Goal: Task Accomplishment & Management: Contribute content

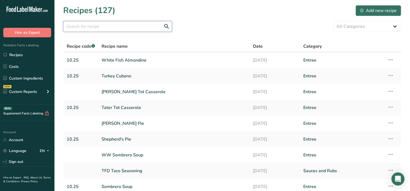
click at [121, 27] on input "text" at bounding box center [117, 26] width 109 height 11
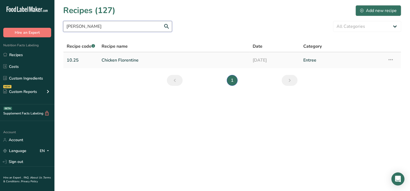
type input "floren"
click at [120, 60] on link "Chicken Florentine" at bounding box center [174, 59] width 145 height 11
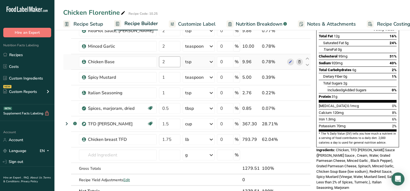
scroll to position [79, 0]
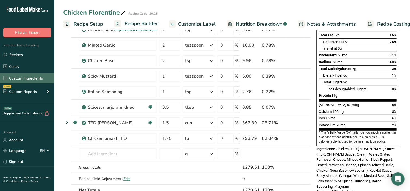
click at [29, 76] on link "Custom Ingredients" at bounding box center [27, 78] width 54 height 10
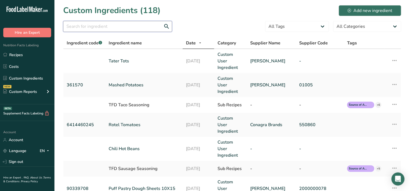
click at [97, 25] on input "text" at bounding box center [117, 26] width 109 height 11
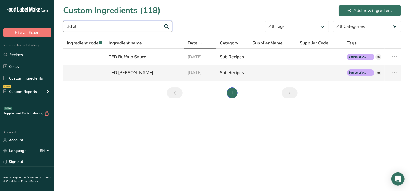
type input "tfd al"
click at [134, 72] on div "TFD [PERSON_NAME]" at bounding box center [145, 72] width 72 height 7
click at [394, 73] on icon at bounding box center [394, 72] width 7 height 10
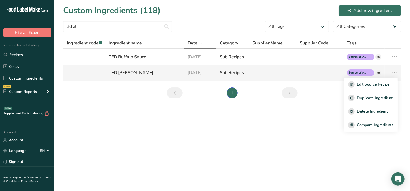
click at [138, 71] on div "TFD [PERSON_NAME]" at bounding box center [145, 72] width 72 height 7
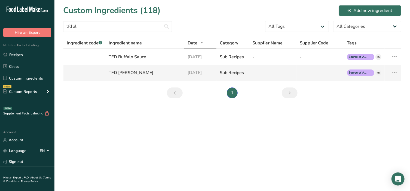
click at [138, 73] on div "TFD [PERSON_NAME]" at bounding box center [145, 72] width 72 height 7
drag, startPoint x: 138, startPoint y: 76, endPoint x: 138, endPoint y: 70, distance: 5.7
click at [138, 78] on td "TFD [PERSON_NAME]" at bounding box center [144, 73] width 79 height 16
click at [138, 70] on div "TFD [PERSON_NAME]" at bounding box center [145, 72] width 72 height 7
click at [117, 76] on td "TFD [PERSON_NAME]" at bounding box center [144, 73] width 79 height 16
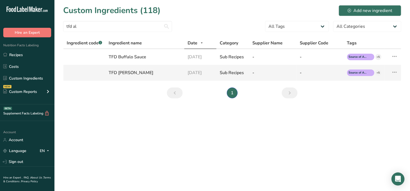
click at [396, 72] on icon at bounding box center [394, 72] width 7 height 10
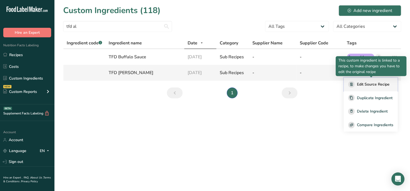
click at [380, 84] on span "Edit Source Recipe" at bounding box center [373, 84] width 33 height 6
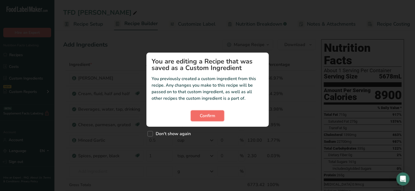
click at [208, 116] on span "Confirm" at bounding box center [208, 115] width 16 height 7
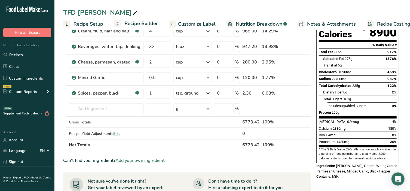
scroll to position [57, 0]
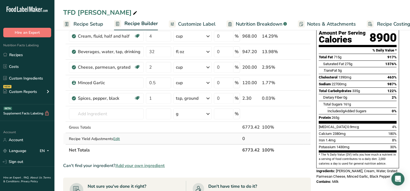
click at [118, 137] on span "Edit" at bounding box center [116, 138] width 7 height 5
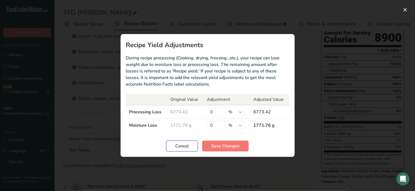
click at [187, 149] on span "Cancel" at bounding box center [182, 146] width 14 height 7
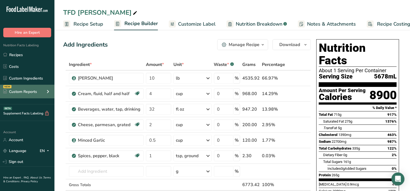
scroll to position [167, 0]
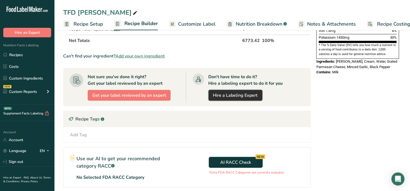
click at [262, 94] on link "Hire a Labeling Expert" at bounding box center [235, 95] width 54 height 11
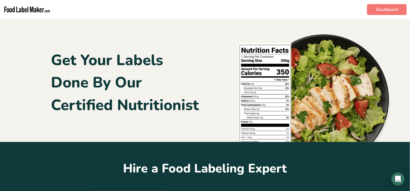
click at [115, 61] on h1 "Get Your Labels Done By Our Certified Nutritionist" at bounding box center [125, 82] width 148 height 67
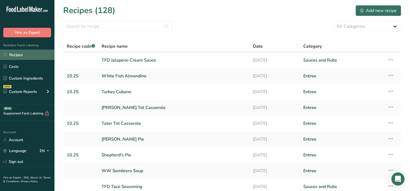
click at [15, 53] on link "Recipes" at bounding box center [27, 55] width 54 height 10
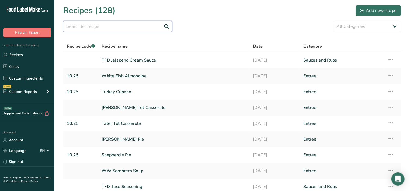
click at [119, 26] on input "text" at bounding box center [117, 26] width 109 height 11
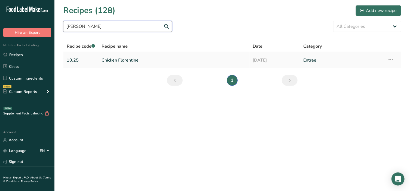
type input "[PERSON_NAME]"
click at [119, 62] on link "Chicken Florentine" at bounding box center [174, 59] width 145 height 11
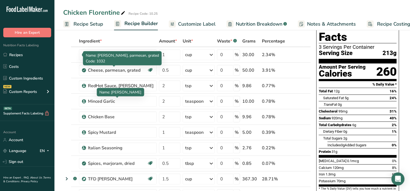
scroll to position [23, 0]
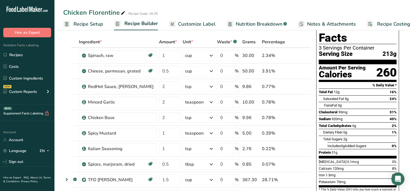
click at [202, 23] on span "Customize Label" at bounding box center [197, 23] width 38 height 7
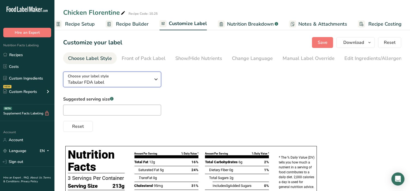
click at [125, 82] on span "Tabular FDA label" at bounding box center [109, 82] width 83 height 7
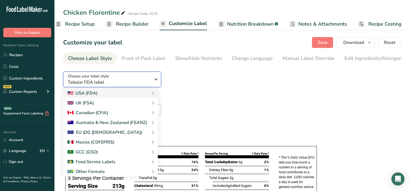
click at [125, 82] on span "Tabular FDA label" at bounding box center [109, 82] width 83 height 7
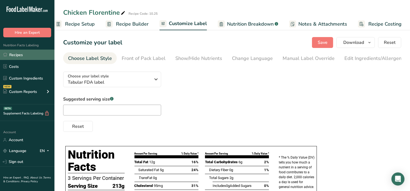
click at [17, 53] on link "Recipes" at bounding box center [27, 55] width 54 height 10
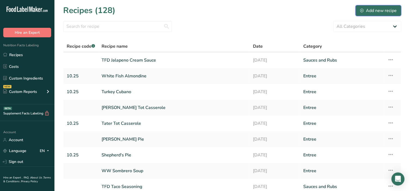
click at [378, 11] on div "Add new recipe" at bounding box center [378, 10] width 36 height 7
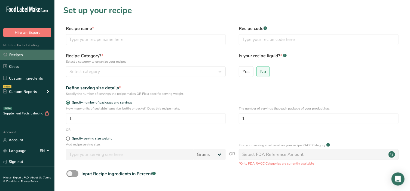
click at [12, 57] on link "Recipes" at bounding box center [27, 55] width 54 height 10
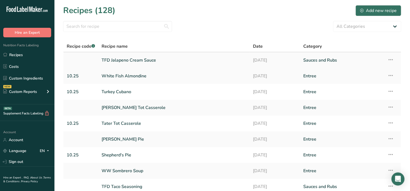
click at [142, 58] on link "TFD Jalapeno Cream Sauce" at bounding box center [174, 59] width 145 height 11
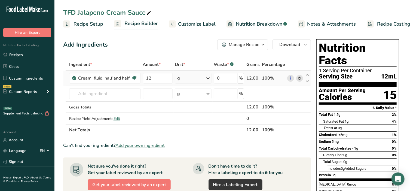
click at [208, 77] on icon at bounding box center [208, 78] width 7 height 10
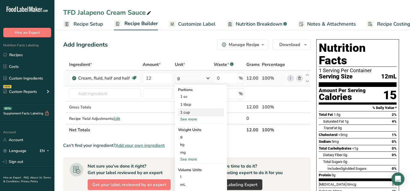
click at [186, 114] on div "1 cup" at bounding box center [201, 112] width 46 height 8
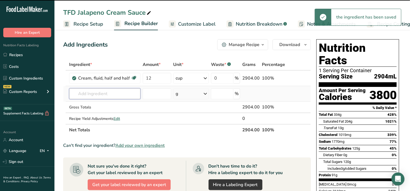
click at [100, 92] on input "text" at bounding box center [104, 93] width 71 height 11
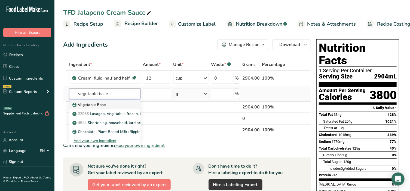
type input "vegetable base"
click at [93, 106] on p "Vegetable Base" at bounding box center [89, 105] width 32 height 6
type input "Vegetable Base"
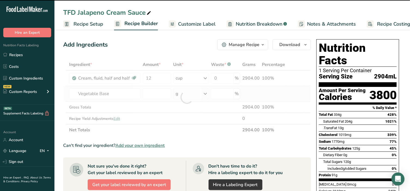
type input "0"
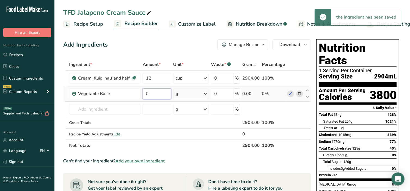
click at [167, 95] on input "0" at bounding box center [157, 93] width 29 height 11
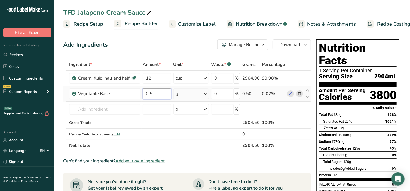
type input "0.5"
click at [180, 95] on div "Ingredient * Amount * Unit * Waste * .a-a{fill:#347362;}.b-a{fill:#fff;} Grams …" at bounding box center [187, 105] width 248 height 92
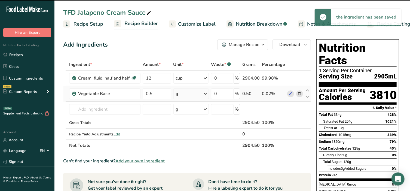
click at [180, 95] on div "g" at bounding box center [190, 93] width 35 height 11
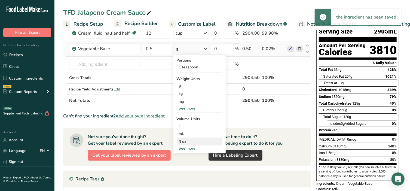
scroll to position [45, 0]
click at [181, 146] on div "See more" at bounding box center [200, 148] width 46 height 6
select select "22"
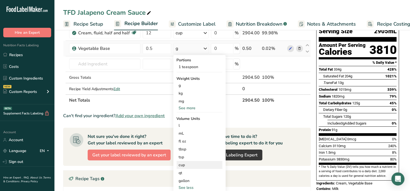
click at [185, 166] on div "cup" at bounding box center [199, 165] width 41 height 6
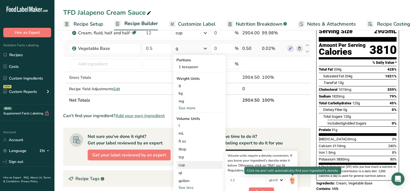
click at [292, 179] on img at bounding box center [292, 181] width 6 height 10
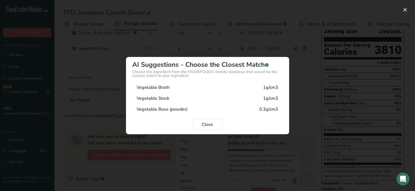
click at [148, 110] on div "Vegetable Base (powder)" at bounding box center [162, 109] width 51 height 7
type input "0.3"
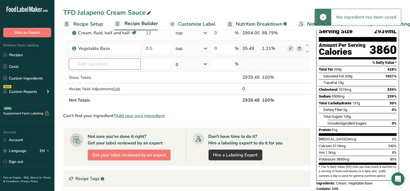
click at [99, 64] on input "text" at bounding box center [104, 64] width 71 height 11
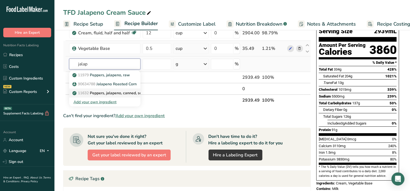
type input "jalap"
click at [102, 93] on p "11632 Peppers, jalapeno, canned, solids and liquids" at bounding box center [120, 93] width 94 height 6
type input "Peppers, jalapeno, canned, solids and liquids"
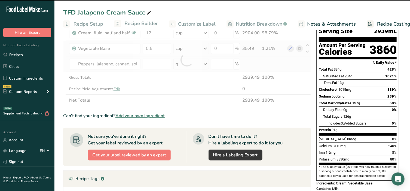
type input "0"
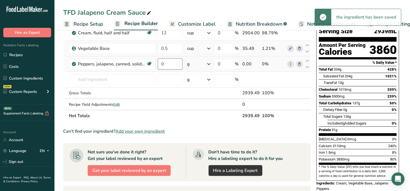
click at [171, 67] on input "0" at bounding box center [170, 64] width 24 height 11
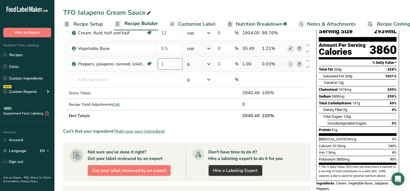
type input "1"
click at [204, 63] on div "Ingredient * Amount * Unit * Waste * .a-a{fill:#347362;}.b-a{fill:#fff;} Grams …" at bounding box center [187, 68] width 248 height 108
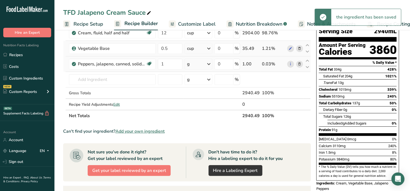
click at [204, 63] on div "g" at bounding box center [199, 64] width 28 height 11
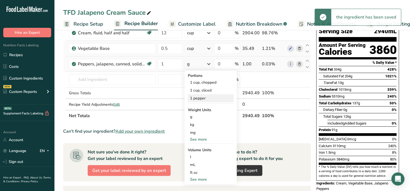
click at [198, 94] on div "1 pepper" at bounding box center [211, 98] width 46 height 8
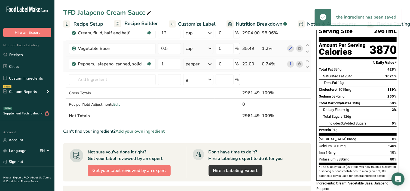
click at [203, 62] on div "pepper" at bounding box center [198, 64] width 30 height 11
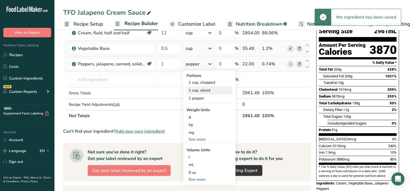
click at [202, 90] on div "1 cup, sliced" at bounding box center [209, 90] width 46 height 8
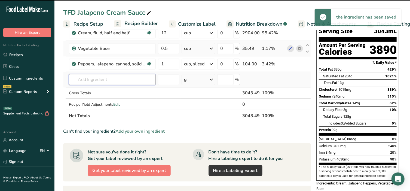
click at [103, 77] on input "text" at bounding box center [112, 79] width 87 height 11
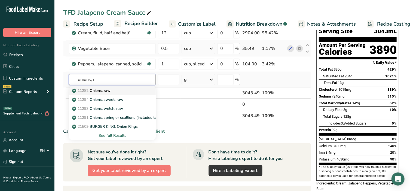
type input "onions, r"
click at [100, 91] on p "11282 Onions, raw" at bounding box center [91, 91] width 37 height 6
type input "Onions, raw"
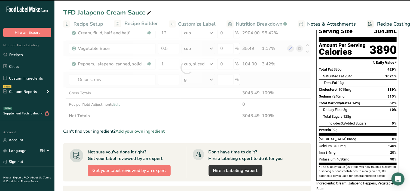
type input "0"
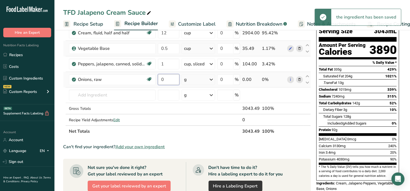
click at [162, 78] on input "0" at bounding box center [169, 79] width 22 height 11
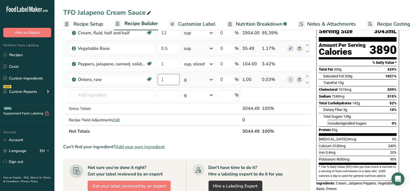
type input "1"
click at [201, 79] on div "Ingredient * Amount * Unit * Waste * .a-a{fill:#347362;}.b-a{fill:#fff;} Grams …" at bounding box center [187, 75] width 248 height 123
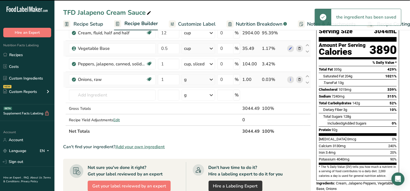
click at [200, 79] on div "g" at bounding box center [198, 79] width 33 height 11
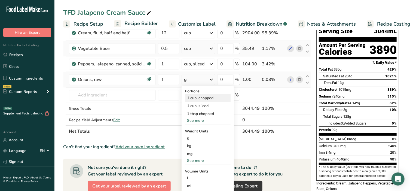
click at [198, 99] on div "1 cup, chopped" at bounding box center [208, 98] width 46 height 8
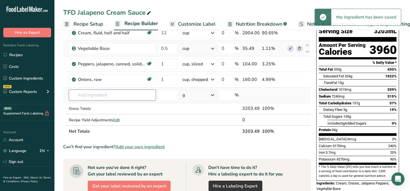
click at [85, 94] on input "text" at bounding box center [112, 95] width 87 height 11
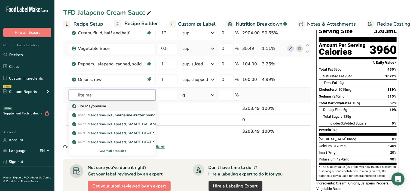
type input "lite ma"
click at [87, 106] on p "Lite Mayonnaise" at bounding box center [89, 106] width 33 height 6
type input "Lite Mayonnaise"
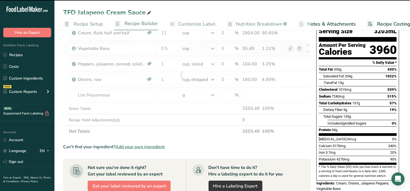
type input "0"
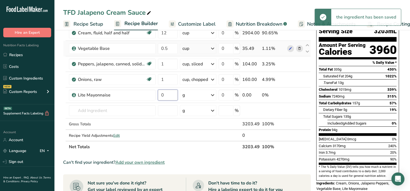
click at [167, 94] on input "0" at bounding box center [168, 95] width 20 height 11
type input "8"
click at [202, 97] on div "Ingredient * Amount * Unit * Waste * .a-a{fill:#347362;}.b-a{fill:#fff;} Grams …" at bounding box center [187, 83] width 248 height 139
click at [202, 97] on div "g" at bounding box center [198, 95] width 36 height 11
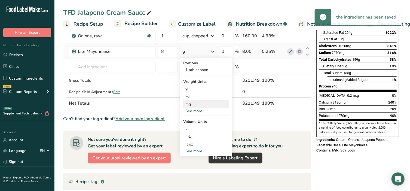
scroll to position [91, 0]
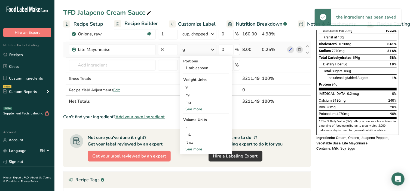
click at [202, 149] on div "See more" at bounding box center [206, 149] width 46 height 6
select select "22"
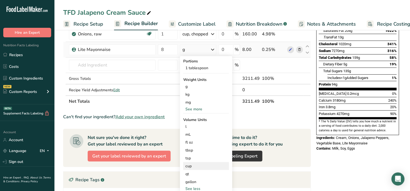
click at [195, 167] on div "cup" at bounding box center [205, 166] width 41 height 6
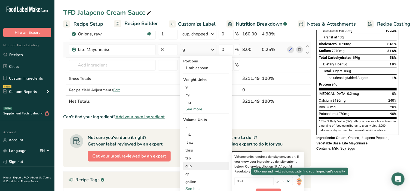
click at [300, 180] on img at bounding box center [299, 182] width 6 height 10
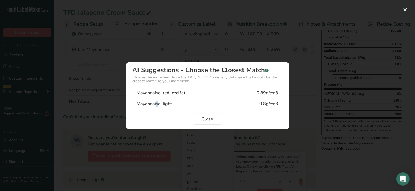
click at [155, 106] on div "Mayonnaise, light" at bounding box center [154, 103] width 35 height 7
type input "0.8"
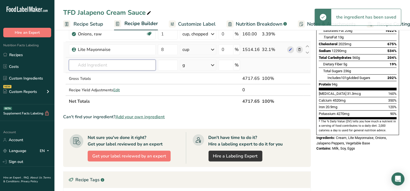
click at [102, 65] on input "text" at bounding box center [112, 65] width 87 height 11
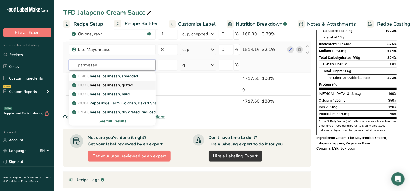
type input "parmesan"
click at [103, 83] on p "1032 Cheese, parmesan, grated" at bounding box center [103, 85] width 60 height 6
type input "Cheese, parmesan, grated"
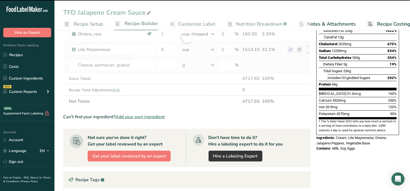
type input "0"
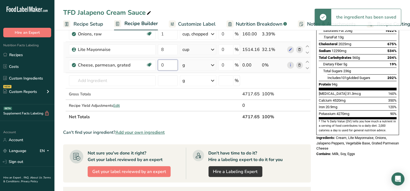
click at [167, 65] on input "0" at bounding box center [168, 65] width 20 height 11
type input "4"
click at [192, 65] on div "Ingredient * Amount * Unit * Waste * .a-a{fill:#347362;}.b-a{fill:#fff;} Grams …" at bounding box center [187, 45] width 248 height 154
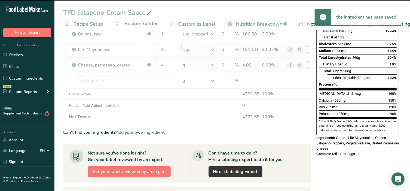
click at [192, 65] on div "g" at bounding box center [198, 65] width 36 height 11
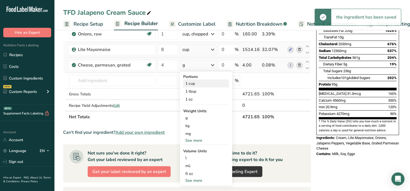
click at [189, 84] on div "1 cup" at bounding box center [206, 83] width 46 height 8
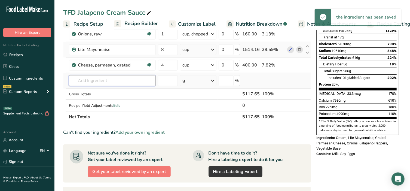
click at [91, 77] on input "text" at bounding box center [112, 80] width 87 height 11
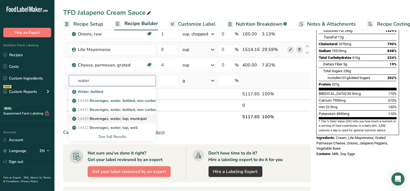
type input "water"
click at [97, 119] on p "14429 [GEOGRAPHIC_DATA], water, tap, municipal" at bounding box center [109, 119] width 73 height 6
type input "Beverages, water, tap, municipal"
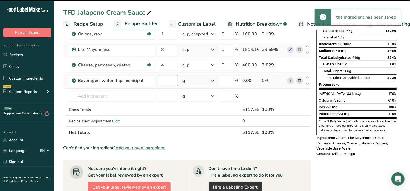
type input "0"
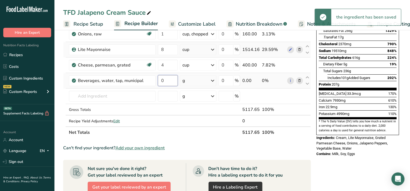
click at [167, 80] on input "0" at bounding box center [168, 80] width 20 height 11
type input "2"
click at [203, 78] on div "Ingredient * Amount * Unit * Waste * .a-a{fill:#347362;}.b-a{fill:#fff;} Grams …" at bounding box center [187, 53] width 248 height 170
click at [203, 78] on div "g" at bounding box center [198, 80] width 36 height 11
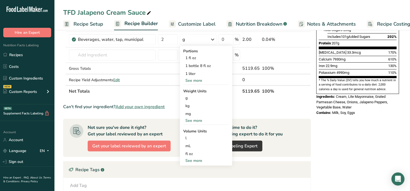
scroll to position [136, 0]
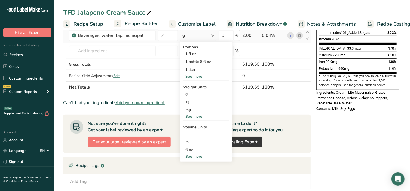
click at [192, 158] on div "See more" at bounding box center [206, 156] width 46 height 6
select select "22"
click at [190, 172] on div "cup" at bounding box center [205, 173] width 41 height 6
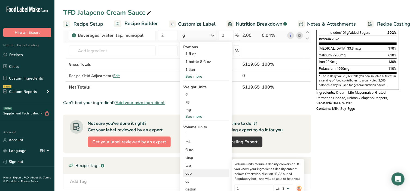
click at [192, 174] on div "cup" at bounding box center [205, 173] width 41 height 6
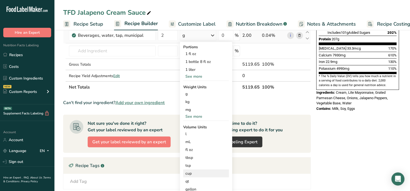
click at [193, 173] on div "cup" at bounding box center [205, 173] width 41 height 6
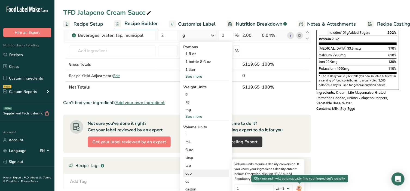
click at [299, 188] on img at bounding box center [299, 189] width 6 height 10
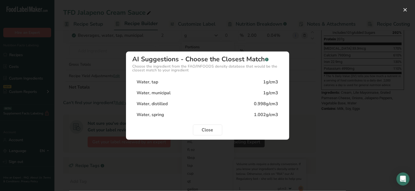
click at [155, 84] on div "Water, tap" at bounding box center [148, 82] width 22 height 7
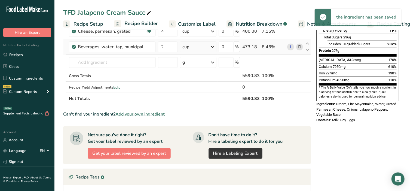
scroll to position [113, 0]
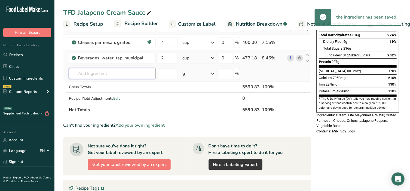
click at [81, 74] on input "text" at bounding box center [112, 73] width 87 height 11
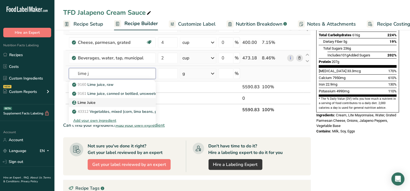
type input "lime j"
click at [84, 100] on p "Lime Juice" at bounding box center [84, 103] width 22 height 6
type input "Lime Juice"
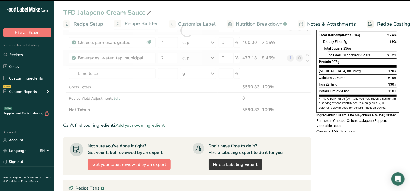
type input "0"
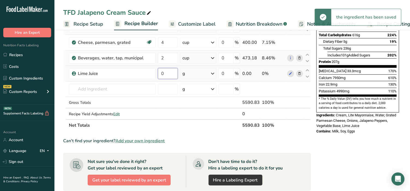
click at [168, 75] on input "0" at bounding box center [168, 73] width 20 height 11
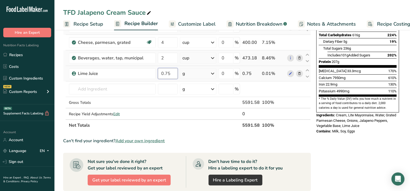
type input "0.75"
click at [200, 74] on div "Ingredient * Amount * Unit * Waste * .a-a{fill:#347362;}.b-a{fill:#fff;} Grams …" at bounding box center [187, 38] width 248 height 185
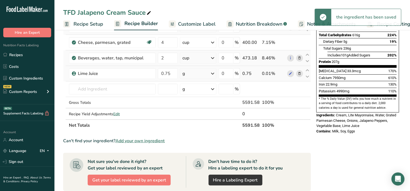
click at [200, 74] on div "g" at bounding box center [198, 73] width 36 height 11
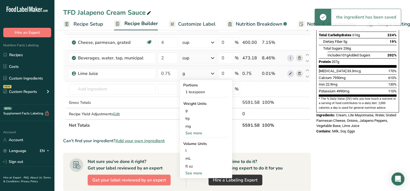
click at [195, 173] on div "See more" at bounding box center [206, 173] width 46 height 6
select select "22"
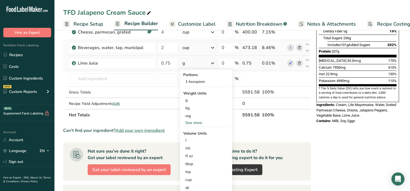
scroll to position [148, 0]
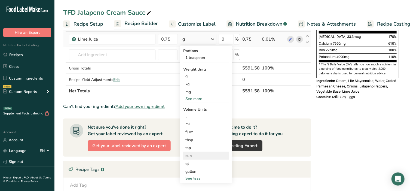
click at [190, 155] on div "cup" at bounding box center [205, 156] width 41 height 6
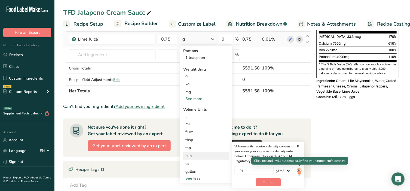
click at [298, 171] on img at bounding box center [299, 172] width 6 height 10
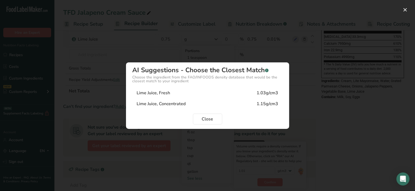
click at [153, 106] on div "Lime Juice, Concentrated" at bounding box center [161, 103] width 49 height 7
type input "1.15"
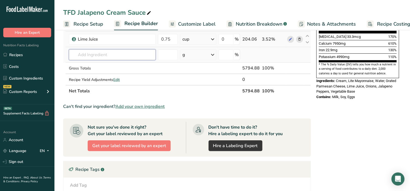
click at [125, 51] on input "text" at bounding box center [112, 54] width 87 height 11
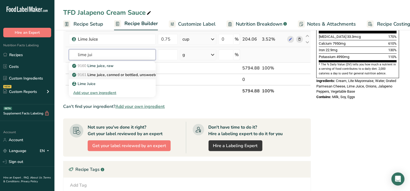
type input "lime jui"
click at [115, 75] on p "9161 Lime juice, canned or bottled, unsweetened" at bounding box center [118, 75] width 90 height 6
type input "Lime juice, canned or bottled, unsweetened"
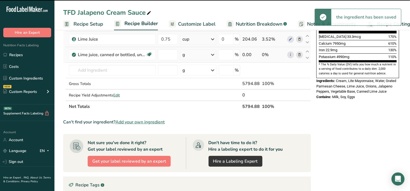
type input "0"
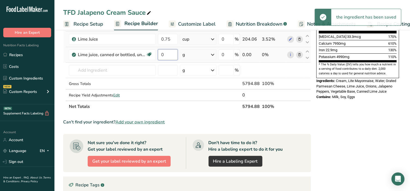
click at [162, 56] on input "0" at bounding box center [168, 54] width 20 height 11
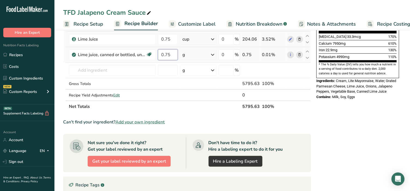
type input "0.75"
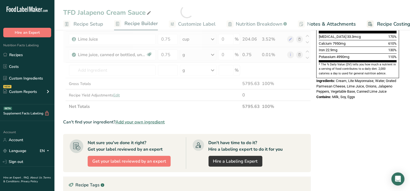
click at [197, 56] on div "Ingredient * Amount * Unit * Waste * .a-a{fill:#347362;}.b-a{fill:#fff;} Grams …" at bounding box center [187, 11] width 248 height 201
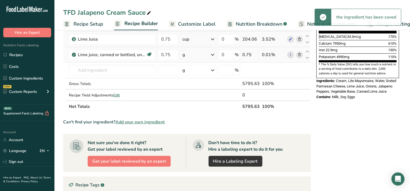
click at [197, 57] on div "g" at bounding box center [198, 54] width 36 height 11
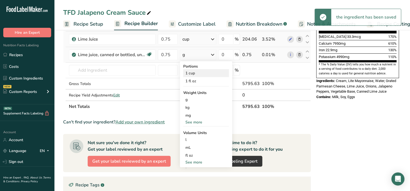
click at [196, 71] on div "1 cup" at bounding box center [206, 73] width 46 height 8
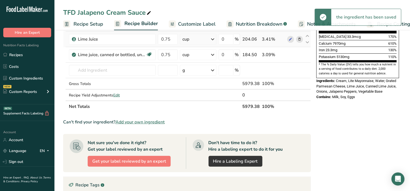
click at [300, 39] on icon at bounding box center [299, 39] width 4 height 6
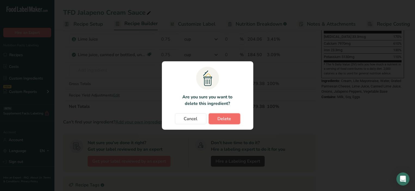
click at [223, 118] on span "Delete" at bounding box center [225, 118] width 14 height 7
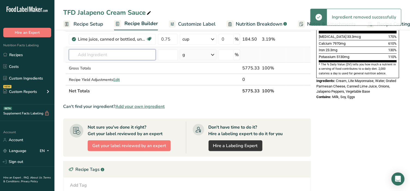
click at [103, 53] on input "text" at bounding box center [112, 54] width 87 height 11
type input "i"
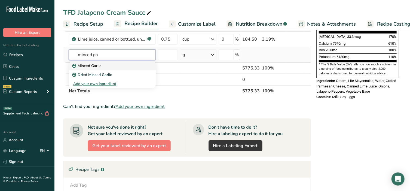
type input "minced ga"
click at [96, 66] on p "Minced Garlic" at bounding box center [87, 66] width 28 height 6
type input "Minced Garlic"
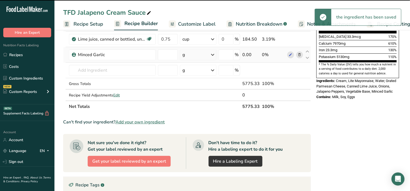
type input "0"
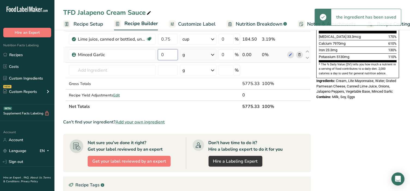
click at [170, 54] on input "0" at bounding box center [168, 54] width 20 height 11
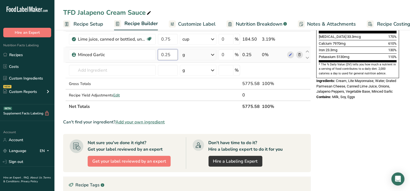
type input "0.25"
click at [204, 57] on div "Ingredient * Amount * Unit * Waste * .a-a{fill:#347362;}.b-a{fill:#fff;} Grams …" at bounding box center [187, 11] width 248 height 201
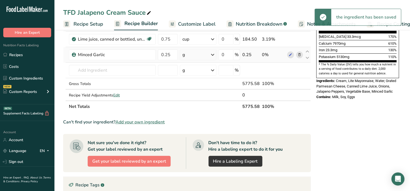
click at [204, 57] on div "g" at bounding box center [198, 54] width 36 height 11
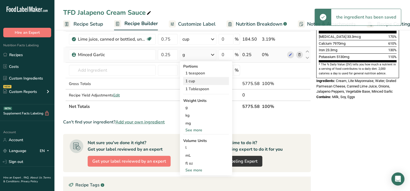
click at [186, 82] on div "1 cup" at bounding box center [206, 81] width 46 height 8
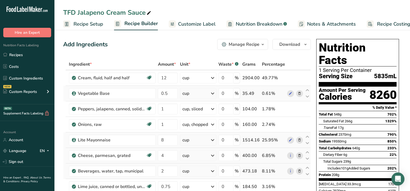
scroll to position [0, 0]
click at [239, 47] on div "Manage Recipe" at bounding box center [244, 44] width 31 height 7
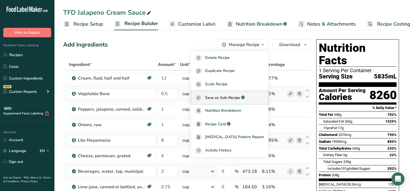
click at [226, 96] on span "Save as Sub-Recipe" at bounding box center [222, 98] width 35 height 6
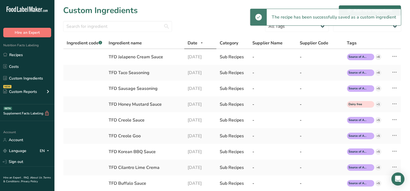
select select "30"
click at [14, 52] on link "Recipes" at bounding box center [27, 55] width 54 height 10
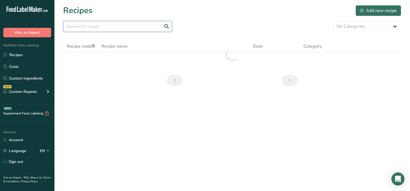
click at [86, 26] on input "text" at bounding box center [117, 26] width 109 height 11
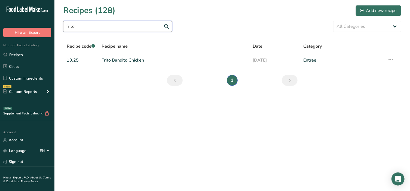
type input "frito"
click at [127, 55] on link "Frito Bandito Chicken" at bounding box center [174, 59] width 145 height 11
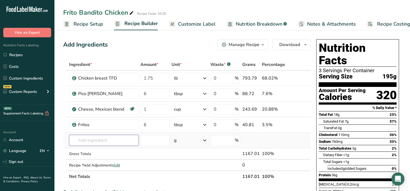
click at [94, 139] on input "text" at bounding box center [103, 140] width 69 height 11
type input "TFD jal"
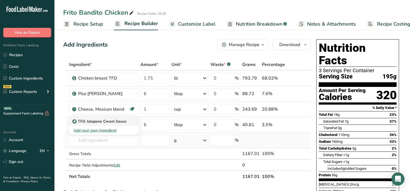
click at [119, 123] on p "TFD Jalapeno Cream Sauce" at bounding box center [99, 121] width 53 height 6
type input "TFD Jalapeno Cream Sauce"
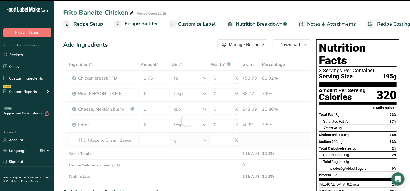
type input "0"
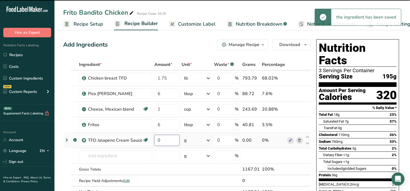
click at [167, 137] on input "0" at bounding box center [166, 140] width 25 height 11
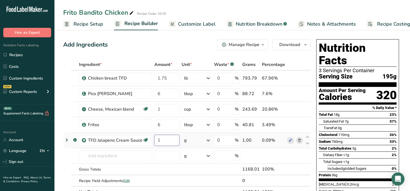
type input "1"
click at [194, 143] on div "Ingredient * Amount * Unit * Waste * .a-a{fill:#347362;}.b-a{fill:#fff;} Grams …" at bounding box center [187, 128] width 248 height 139
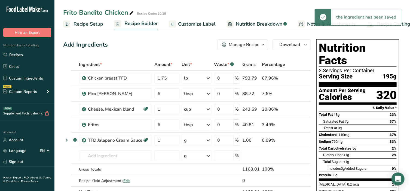
click at [193, 141] on div "g" at bounding box center [197, 140] width 30 height 11
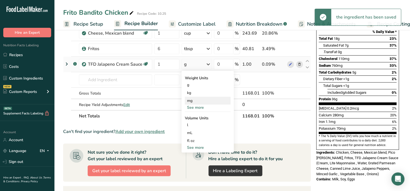
scroll to position [91, 0]
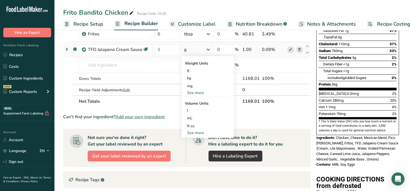
click at [195, 133] on div "See more" at bounding box center [208, 133] width 46 height 6
select select "22"
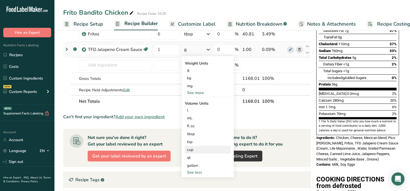
click at [194, 149] on div "cup" at bounding box center [207, 150] width 41 height 6
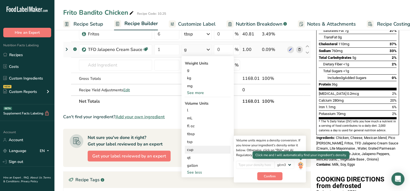
click at [300, 165] on img at bounding box center [300, 166] width 6 height 10
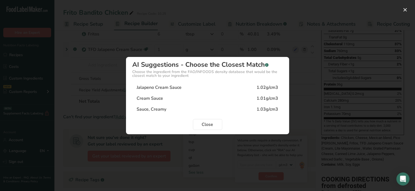
click at [171, 87] on div "Jalapeno Cream Sauce" at bounding box center [159, 87] width 45 height 7
type input "1.02"
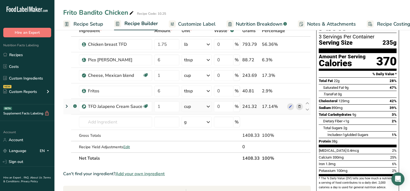
scroll to position [23, 0]
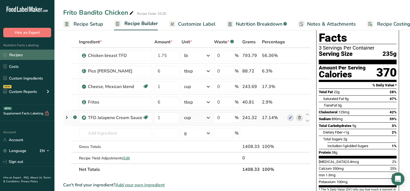
click at [16, 58] on link "Recipes" at bounding box center [27, 55] width 54 height 10
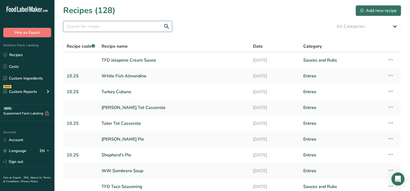
click at [97, 27] on input "text" at bounding box center [117, 26] width 109 height 11
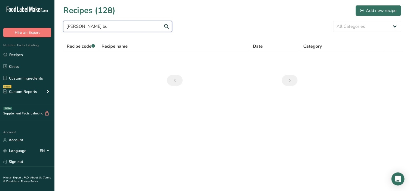
click at [72, 27] on input "[PERSON_NAME] bu" at bounding box center [117, 26] width 109 height 11
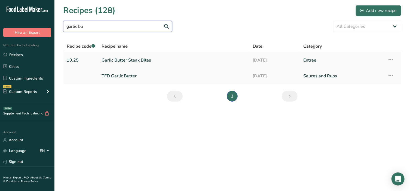
type input "garlic bu"
click at [110, 60] on link "Garlic Butter Steak Bites" at bounding box center [174, 59] width 145 height 11
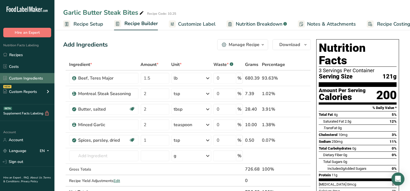
click at [26, 75] on link "Custom Ingredients" at bounding box center [27, 78] width 54 height 10
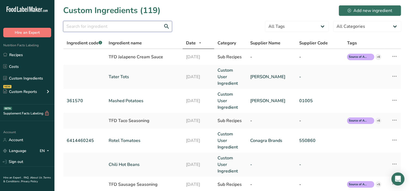
click at [101, 25] on input "text" at bounding box center [117, 26] width 109 height 11
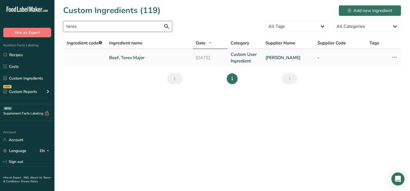
type input "teres"
click at [125, 59] on link "Beef, Teres Major" at bounding box center [149, 57] width 80 height 7
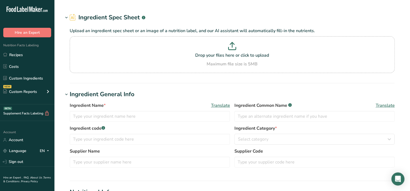
type input "Beef, Teres Major"
type input "[PERSON_NAME]"
type input "85"
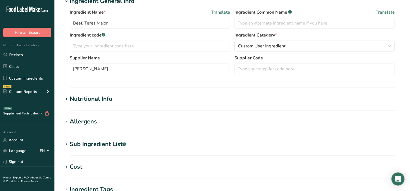
scroll to position [79, 0]
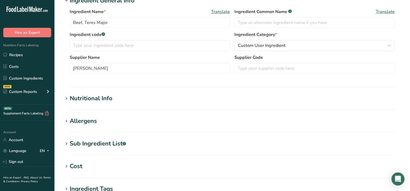
click at [65, 97] on icon at bounding box center [66, 99] width 5 height 8
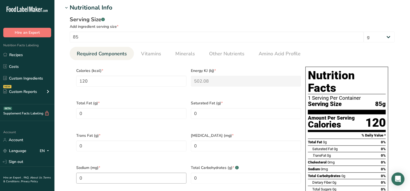
scroll to position [159, 0]
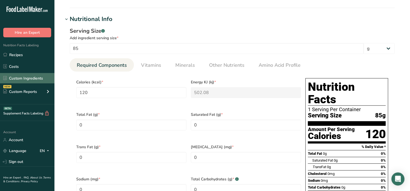
click at [20, 78] on link "Custom Ingredients" at bounding box center [27, 78] width 54 height 10
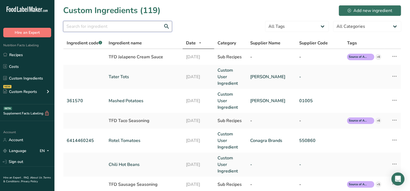
click at [96, 24] on input "text" at bounding box center [117, 26] width 109 height 11
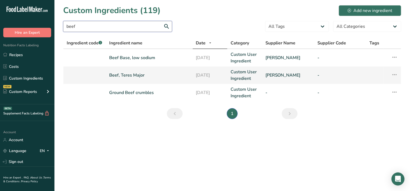
type input "beef"
click at [143, 76] on link "Beef, Teres Major" at bounding box center [149, 75] width 80 height 7
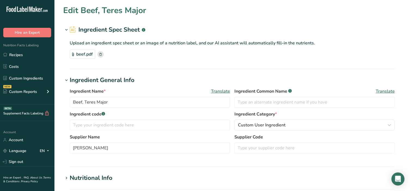
click at [99, 55] on icon at bounding box center [100, 54] width 2 height 3
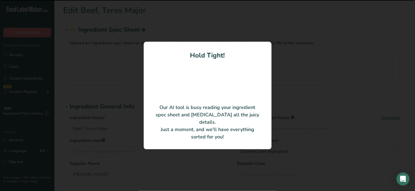
type input "Beef [PERSON_NAME] Major Shoulder Clod Tender, Angus Choice Upper 2/3"
type input "808940"
type input "Copper Creek Cattle Company"
type input "D1056AH00U"
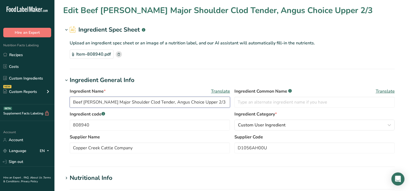
click at [220, 102] on input "Beef [PERSON_NAME] Major Shoulder Clod Tender, Angus Choice Upper 2/3" at bounding box center [150, 102] width 160 height 11
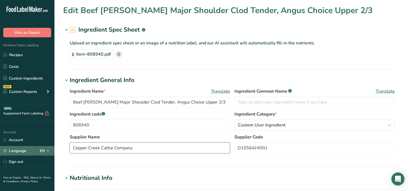
drag, startPoint x: 164, startPoint y: 149, endPoint x: 44, endPoint y: 147, distance: 120.0
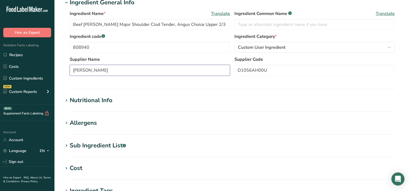
scroll to position [79, 0]
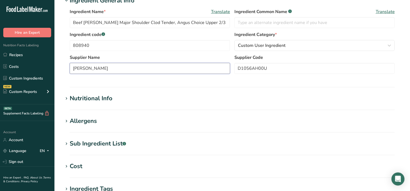
type input "[PERSON_NAME]"
click at [65, 99] on icon at bounding box center [66, 99] width 5 height 8
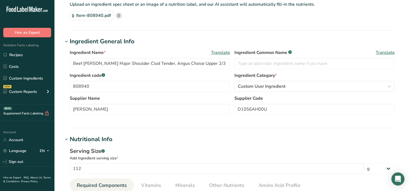
scroll to position [34, 0]
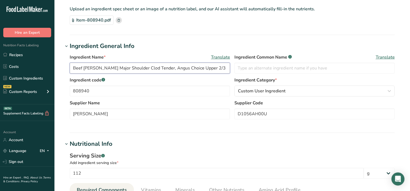
click at [125, 67] on input "Beef [PERSON_NAME] Major Shoulder Clod Tender, Angus Choice Upper 2/3" at bounding box center [150, 68] width 160 height 11
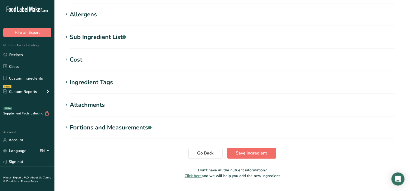
type input "Beef, Teres Major"
click at [248, 150] on span "Save ingredient" at bounding box center [251, 153] width 31 height 7
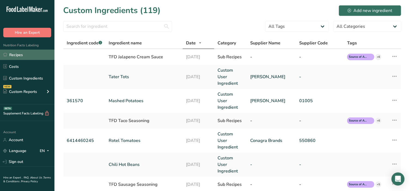
click at [16, 53] on link "Recipes" at bounding box center [27, 55] width 54 height 10
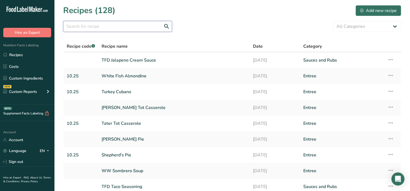
click at [94, 24] on input "text" at bounding box center [117, 26] width 109 height 11
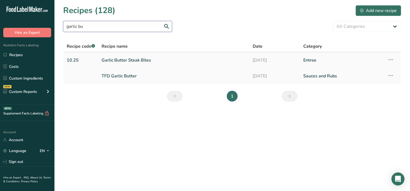
type input "garlic bu"
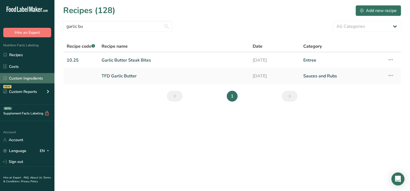
click at [26, 81] on link "Custom Ingredients" at bounding box center [27, 78] width 54 height 10
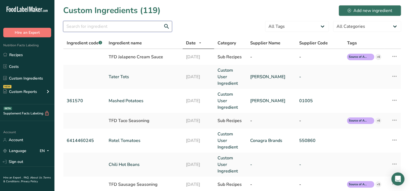
click at [110, 25] on input "text" at bounding box center [117, 26] width 109 height 11
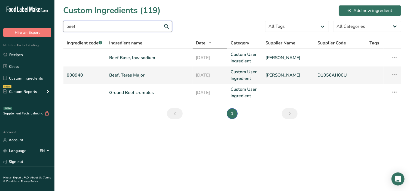
type input "beef"
click at [149, 76] on link "Beef, Teres Major" at bounding box center [149, 75] width 80 height 7
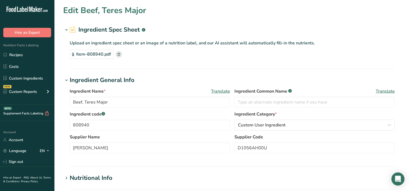
type input "160"
type KJ "669.44"
type Fat "7"
type Fat "2.5"
type Fat "0"
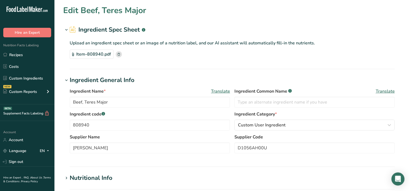
type input "65"
type Carbohydrates "0"
type Fiber "0"
type Sugars "0"
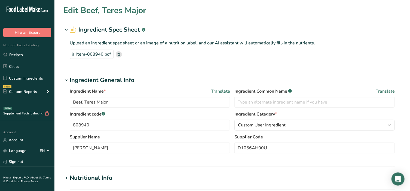
type Sugars "0"
type input "23"
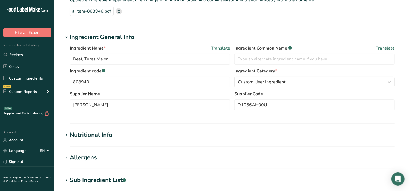
scroll to position [45, 0]
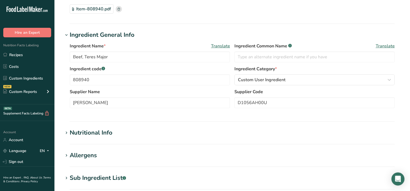
click at [68, 133] on icon at bounding box center [66, 133] width 5 height 8
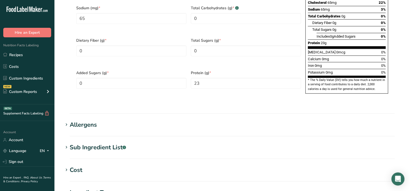
scroll to position [329, 0]
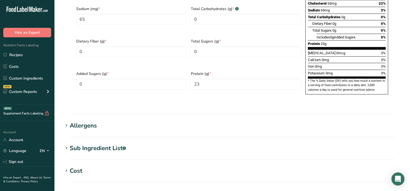
click at [66, 122] on icon at bounding box center [66, 126] width 5 height 8
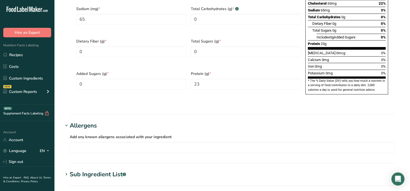
click at [66, 122] on icon at bounding box center [66, 126] width 5 height 8
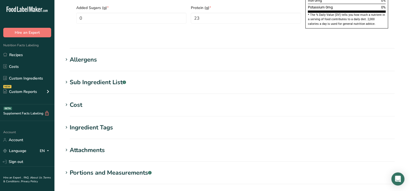
scroll to position [397, 0]
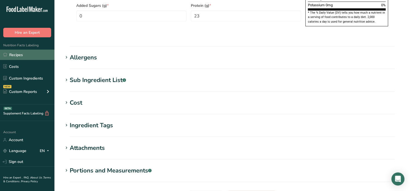
click at [17, 58] on link "Recipes" at bounding box center [27, 55] width 54 height 10
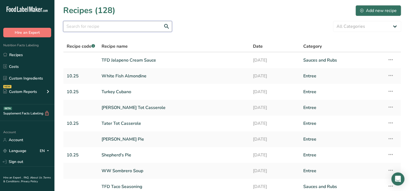
drag, startPoint x: 102, startPoint y: 27, endPoint x: 99, endPoint y: 30, distance: 5.0
click at [102, 27] on input "text" at bounding box center [117, 26] width 109 height 11
type input "garlic butter"
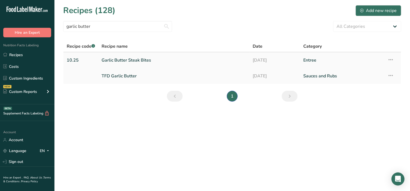
click at [118, 62] on link "Garlic Butter Steak Bites" at bounding box center [174, 59] width 145 height 11
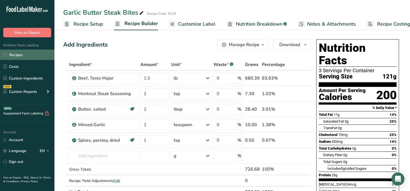
click at [19, 57] on link "Recipes" at bounding box center [27, 55] width 54 height 10
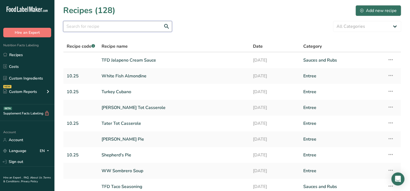
click at [91, 25] on input "text" at bounding box center [117, 26] width 109 height 11
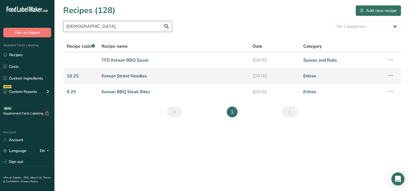
type input "[DEMOGRAPHIC_DATA]"
click at [115, 76] on link "Korean Street Noodles" at bounding box center [174, 75] width 145 height 11
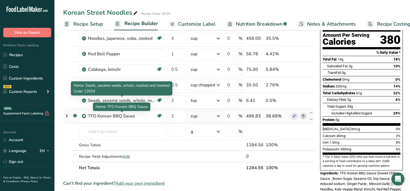
scroll to position [57, 0]
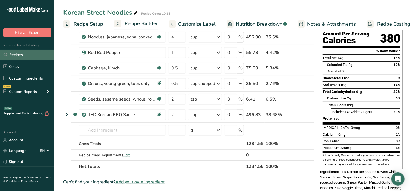
click at [18, 55] on link "Recipes" at bounding box center [27, 55] width 54 height 10
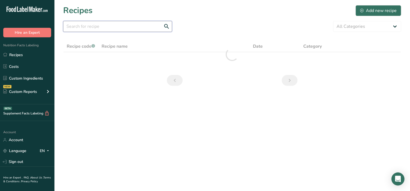
click at [110, 27] on input "text" at bounding box center [117, 26] width 109 height 11
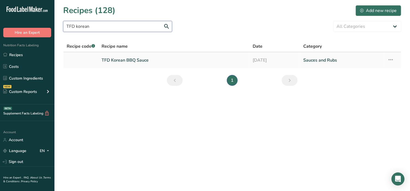
type input "TFD korean"
click at [121, 62] on link "TFD Korean BBQ Sauce" at bounding box center [174, 59] width 145 height 11
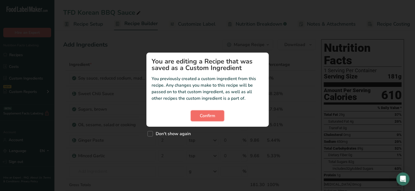
click at [207, 112] on span "Confirm" at bounding box center [208, 115] width 16 height 7
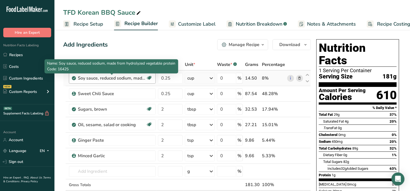
click at [109, 77] on div "Soy sauce, reduced sodium, made from hydrolyzed vegetable protein" at bounding box center [112, 78] width 68 height 7
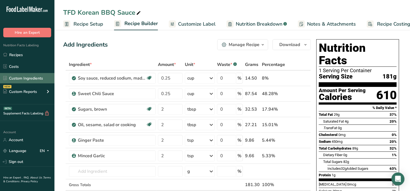
click at [25, 78] on link "Custom Ingredients" at bounding box center [27, 78] width 54 height 10
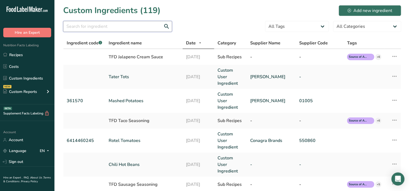
click at [111, 25] on input "text" at bounding box center [117, 26] width 109 height 11
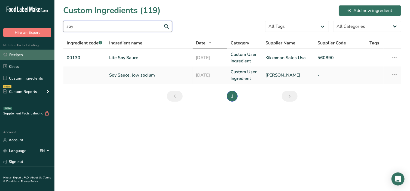
type input "soy"
click at [21, 56] on link "Recipes" at bounding box center [27, 55] width 54 height 10
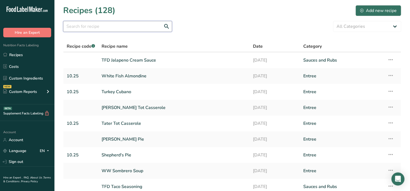
click at [96, 26] on input "text" at bounding box center [117, 26] width 109 height 11
type input "T"
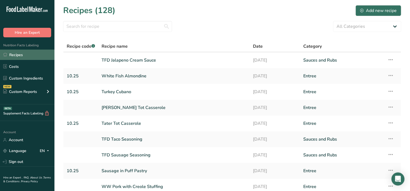
click at [22, 56] on link "Recipes" at bounding box center [27, 55] width 54 height 10
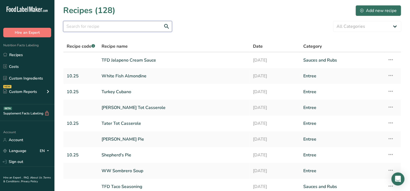
click at [71, 29] on input "text" at bounding box center [117, 26] width 109 height 11
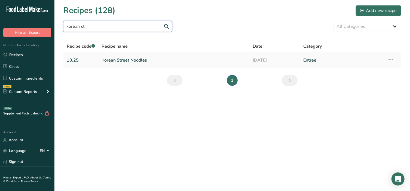
type input "korean st"
click at [122, 57] on link "Korean Street Noodles" at bounding box center [174, 59] width 145 height 11
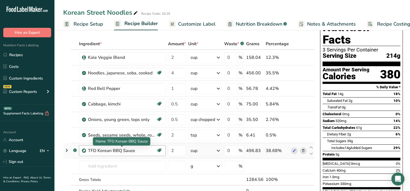
scroll to position [23, 0]
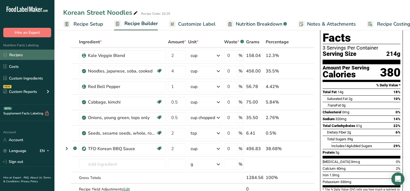
click at [17, 57] on link "Recipes" at bounding box center [27, 55] width 54 height 10
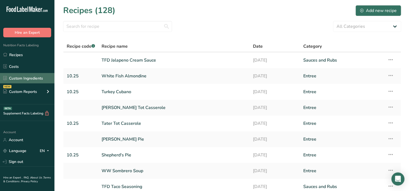
click at [27, 81] on link "Custom Ingredients" at bounding box center [27, 78] width 54 height 10
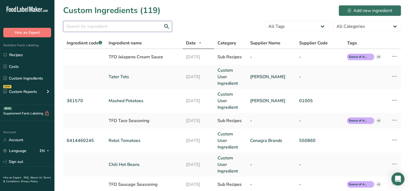
click at [102, 29] on input "text" at bounding box center [117, 26] width 109 height 11
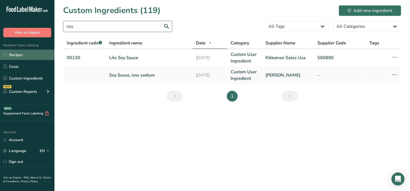
type input "soy"
click at [24, 54] on link "Recipes" at bounding box center [27, 55] width 54 height 10
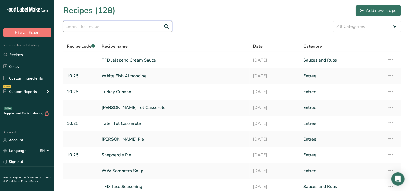
click at [122, 25] on input "text" at bounding box center [117, 26] width 109 height 11
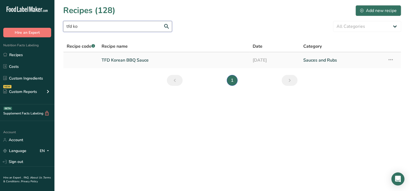
type input "tfd ko"
click at [131, 60] on link "TFD Korean BBQ Sauce" at bounding box center [174, 59] width 145 height 11
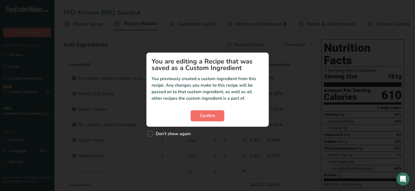
click at [211, 111] on button "Confirm" at bounding box center [207, 115] width 33 height 11
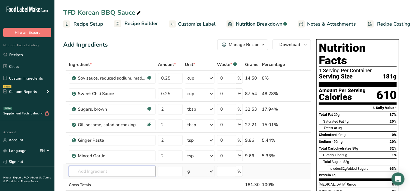
click at [99, 171] on input "text" at bounding box center [112, 171] width 87 height 11
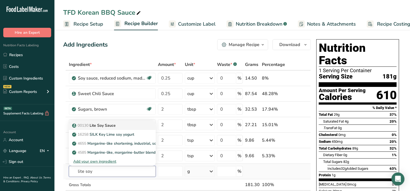
type input "lite soy"
click at [94, 125] on p "00130 Lite Soy Sauce" at bounding box center [94, 125] width 42 height 6
type input "Lite Soy Sauce"
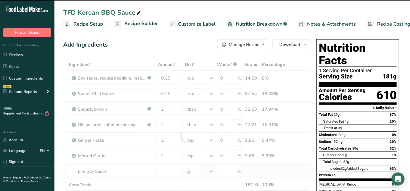
type input "0"
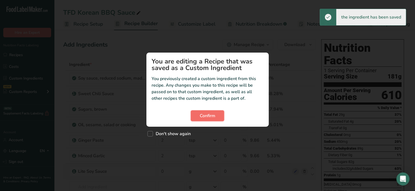
click at [197, 111] on button "Confirm" at bounding box center [207, 115] width 33 height 11
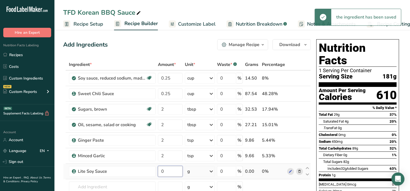
click at [174, 173] on input "0" at bounding box center [170, 171] width 25 height 11
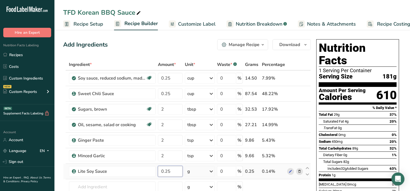
type input "0.25"
click at [199, 170] on div "Ingredient * Amount * Unit * Waste * .a-a{fill:#347362;}.b-a{fill:#fff;} Grams …" at bounding box center [187, 144] width 248 height 170
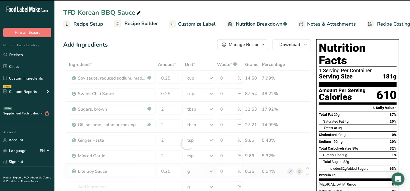
click at [199, 170] on div at bounding box center [187, 144] width 248 height 170
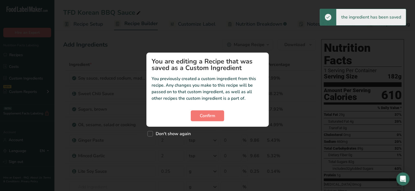
click at [204, 107] on section "You are editing a Recipe that was saved as a Custom Ingredient You previously c…" at bounding box center [207, 90] width 122 height 74
click at [204, 116] on span "Confirm" at bounding box center [208, 115] width 16 height 7
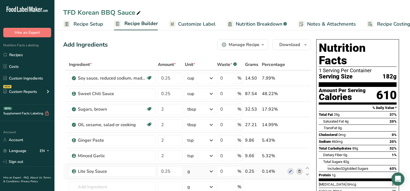
click at [199, 169] on div "g" at bounding box center [200, 171] width 30 height 11
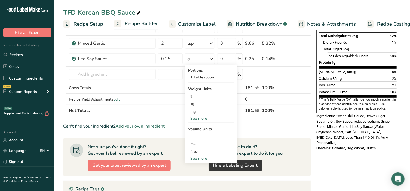
scroll to position [113, 0]
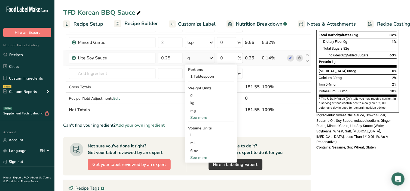
click at [195, 156] on div "See more" at bounding box center [211, 158] width 46 height 6
select select "22"
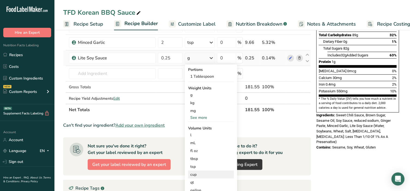
click at [198, 173] on div "cup" at bounding box center [210, 174] width 41 height 6
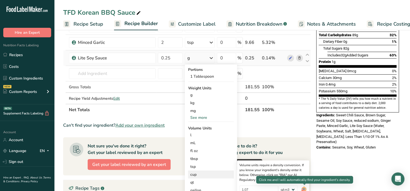
click at [305, 188] on img at bounding box center [304, 190] width 6 height 10
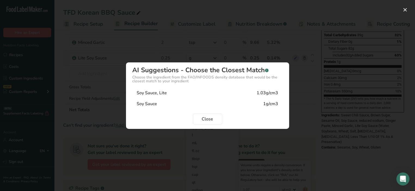
click at [161, 94] on div "Soy Sauce, Lite" at bounding box center [152, 93] width 30 height 7
type input "1.03"
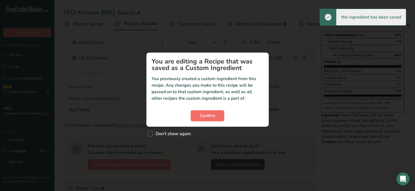
click at [205, 116] on span "Confirm" at bounding box center [208, 115] width 16 height 7
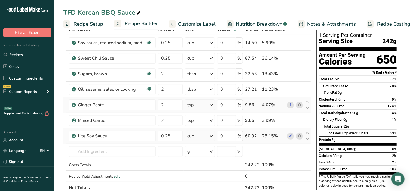
scroll to position [11, 0]
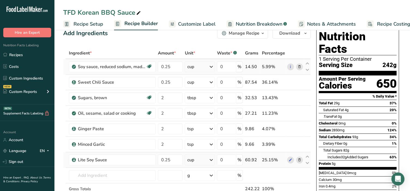
click at [300, 65] on icon at bounding box center [299, 67] width 4 height 6
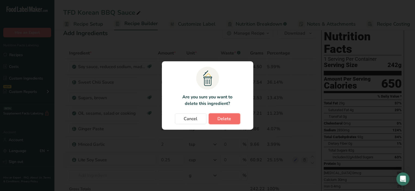
click at [232, 118] on button "Delete" at bounding box center [225, 118] width 32 height 11
type input "2"
type input "0.25"
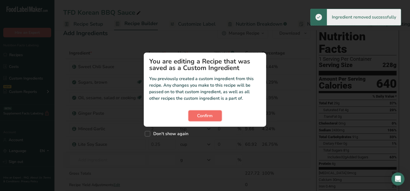
click at [200, 116] on span "Confirm" at bounding box center [205, 115] width 16 height 7
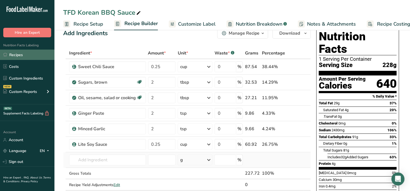
click at [22, 54] on link "Recipes" at bounding box center [27, 55] width 54 height 10
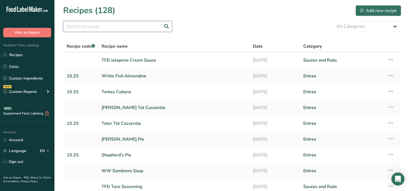
click at [112, 28] on input "text" at bounding box center [117, 26] width 109 height 11
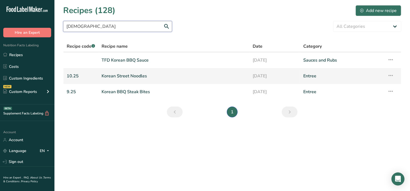
type input "[DEMOGRAPHIC_DATA]"
click at [120, 78] on link "Korean Street Noodles" at bounding box center [174, 75] width 145 height 11
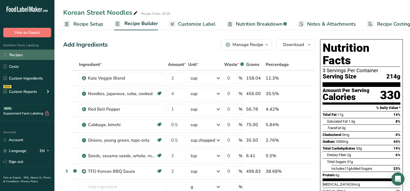
click at [19, 53] on link "Recipes" at bounding box center [27, 55] width 54 height 10
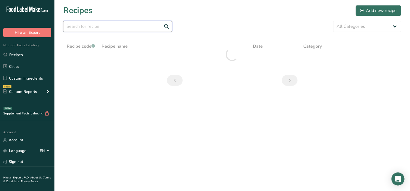
click at [102, 25] on input "text" at bounding box center [117, 26] width 109 height 11
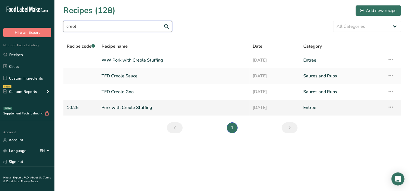
type input "creol"
click at [124, 109] on link "Pork with Creole Stuffing" at bounding box center [174, 107] width 145 height 11
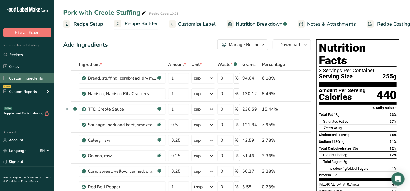
click at [29, 77] on link "Custom Ingredients" at bounding box center [27, 78] width 54 height 10
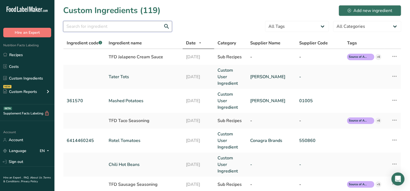
click at [102, 27] on input "text" at bounding box center [117, 26] width 109 height 11
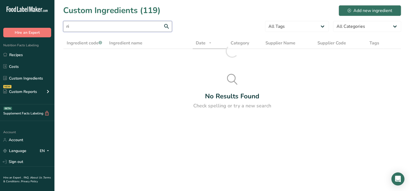
type input "r"
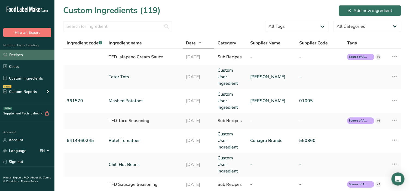
click at [17, 55] on link "Recipes" at bounding box center [27, 55] width 54 height 10
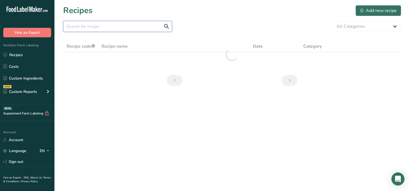
click at [93, 27] on input "text" at bounding box center [117, 26] width 109 height 11
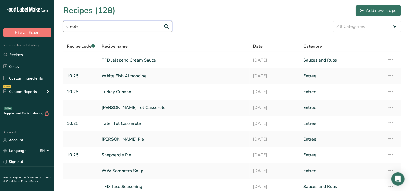
type input "creole"
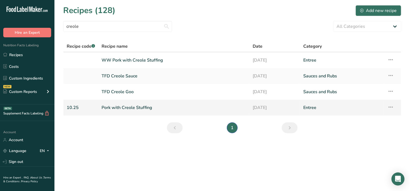
click at [127, 108] on link "Pork with Creole Stuffing" at bounding box center [174, 107] width 145 height 11
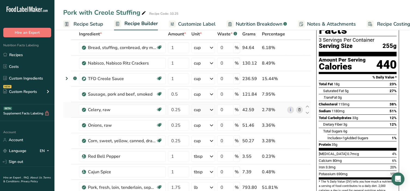
scroll to position [34, 0]
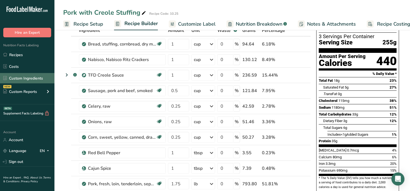
click at [22, 78] on link "Custom Ingredients" at bounding box center [27, 78] width 54 height 10
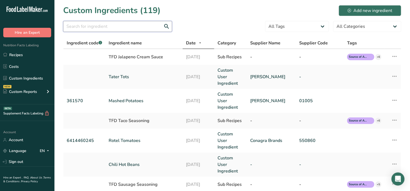
click at [92, 24] on input "text" at bounding box center [117, 26] width 109 height 11
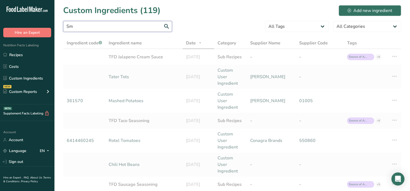
type input "S"
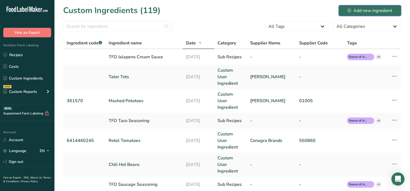
click at [352, 9] on div "Add new ingredient" at bounding box center [370, 10] width 45 height 7
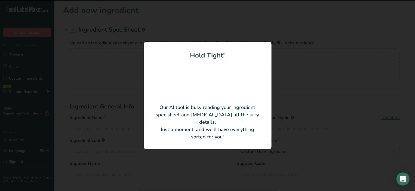
type input "Sausage Smoked Black Oak Rope Fully Cooked"
type input "910000"
type input "Black Oaks Gourmet Foods"
type input "1000005584"
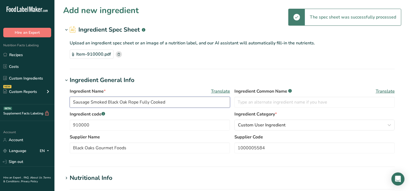
drag, startPoint x: 178, startPoint y: 104, endPoint x: 41, endPoint y: 98, distance: 137.3
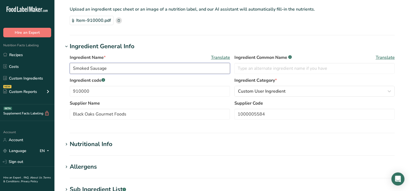
scroll to position [34, 0]
type input "Smoked Sausage"
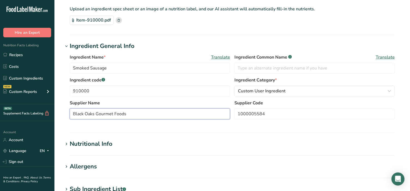
drag, startPoint x: 121, startPoint y: 120, endPoint x: 56, endPoint y: 115, distance: 66.1
click at [56, 115] on section "Add new ingredient Ingredient Spec Sheet .a-a{fill:#347362;}.b-a{fill:#fff;} Up…" at bounding box center [231, 152] width 355 height 373
click at [135, 116] on input "Black Oaks Gourmet Foods" at bounding box center [150, 113] width 160 height 11
type input "Black Oaks Gourmet Foods - [PERSON_NAME]"
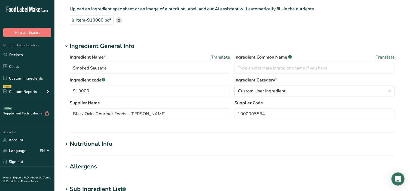
click at [66, 144] on icon at bounding box center [66, 144] width 5 height 8
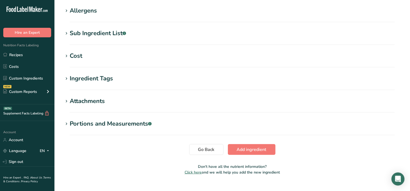
scroll to position [317, 0]
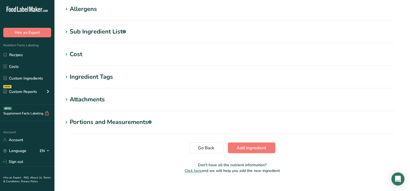
click at [66, 120] on icon at bounding box center [66, 122] width 5 height 8
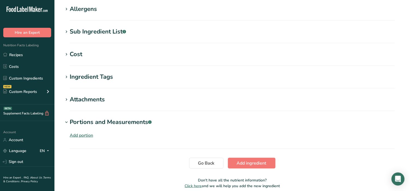
click at [87, 136] on div "Add portion" at bounding box center [81, 135] width 23 height 7
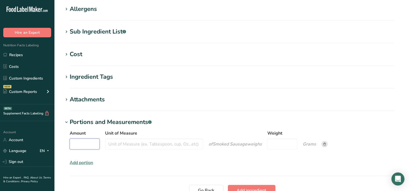
click at [86, 148] on input "Amount" at bounding box center [85, 144] width 30 height 11
type input "1"
click at [128, 147] on input "Unit of Measure" at bounding box center [154, 144] width 98 height 11
type input "cup"
click at [290, 145] on input "Weight" at bounding box center [282, 144] width 30 height 11
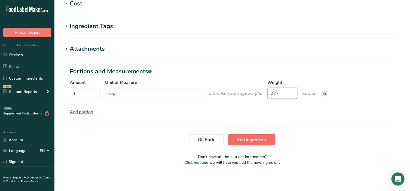
type input "227"
click at [249, 142] on span "Add ingredient" at bounding box center [252, 139] width 30 height 7
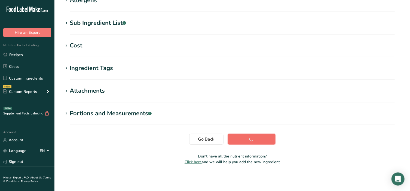
scroll to position [97, 0]
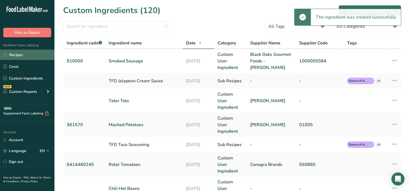
click at [11, 56] on link "Recipes" at bounding box center [27, 55] width 54 height 10
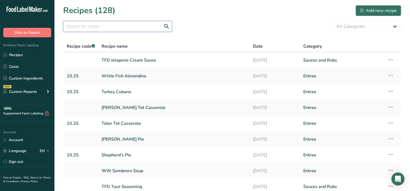
click at [127, 26] on input "text" at bounding box center [117, 26] width 109 height 11
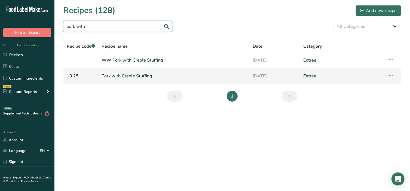
type input "pork with"
click at [131, 76] on link "Pork with Creole Stuffing" at bounding box center [174, 75] width 145 height 11
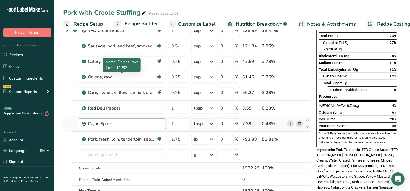
scroll to position [79, 0]
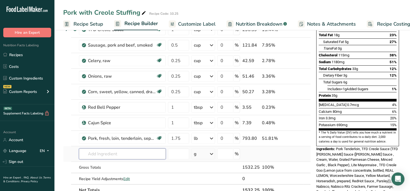
click at [110, 152] on input "text" at bounding box center [122, 153] width 87 height 11
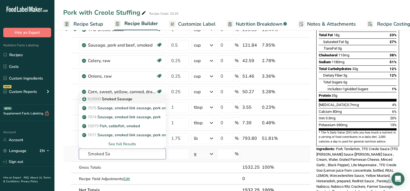
type input "Smoked Sa"
click at [114, 99] on p "910000 Smoked Sausage" at bounding box center [107, 99] width 49 height 6
type input "Smoked Sausage"
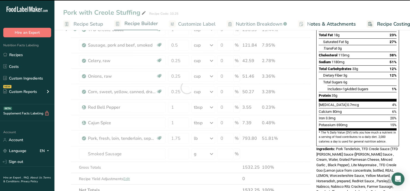
type input "0"
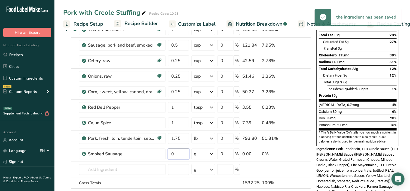
click at [178, 153] on input "0" at bounding box center [178, 153] width 21 height 11
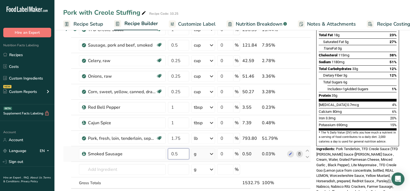
type input "0.5"
click at [202, 152] on div "Ingredient * Amount * Unit * Waste * .a-a{fill:#347362;}.b-a{fill:#fff;} Grams …" at bounding box center [187, 95] width 248 height 232
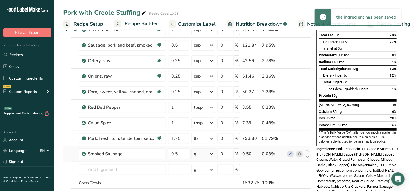
click at [202, 152] on div "g" at bounding box center [203, 153] width 24 height 11
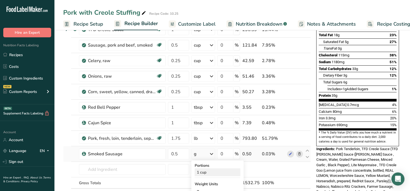
click at [201, 172] on div "1 cup" at bounding box center [218, 172] width 46 height 8
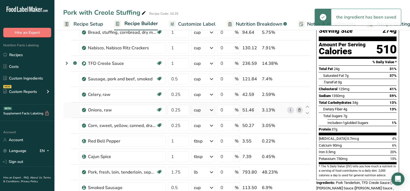
scroll to position [45, 0]
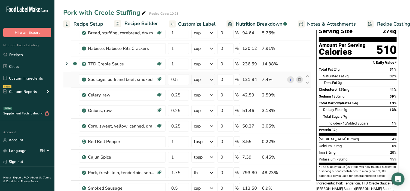
click at [300, 77] on icon at bounding box center [299, 80] width 4 height 6
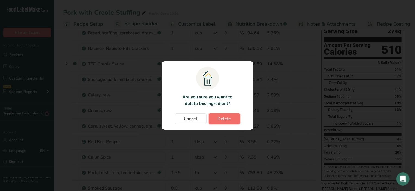
click at [219, 122] on span "Delete" at bounding box center [225, 118] width 14 height 7
type input "0.25"
type input "1"
type input "1.75"
type input "0.5"
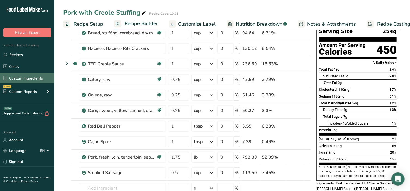
click at [31, 79] on link "Custom Ingredients" at bounding box center [27, 78] width 54 height 10
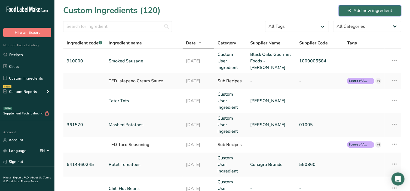
click at [368, 13] on div "Add new ingredient" at bounding box center [370, 10] width 45 height 7
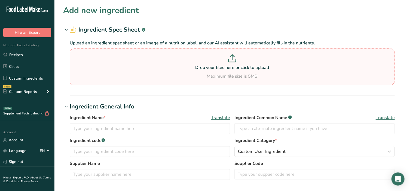
click at [369, 53] on section "Drop your files here or click to upload Maximum file size is 5MB" at bounding box center [232, 67] width 322 height 34
click at [369, 53] on input "Drop your files here or click to upload Maximum file size is 5MB" at bounding box center [232, 66] width 325 height 37
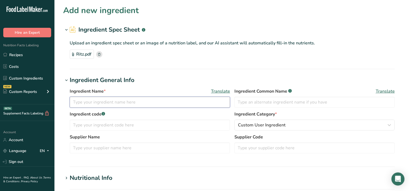
click at [117, 103] on input "text" at bounding box center [150, 102] width 160 height 11
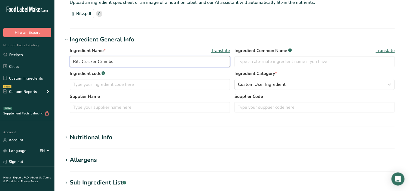
scroll to position [45, 0]
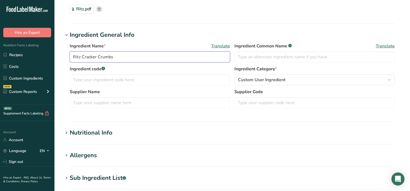
type input "Ritz Cracker Crumbs"
click at [67, 131] on icon at bounding box center [66, 133] width 5 height 8
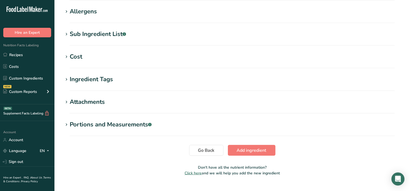
scroll to position [314, 0]
click at [66, 125] on icon at bounding box center [66, 125] width 5 height 8
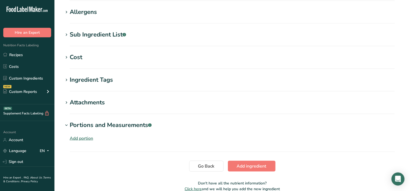
click at [77, 137] on div "Add portion" at bounding box center [81, 138] width 23 height 7
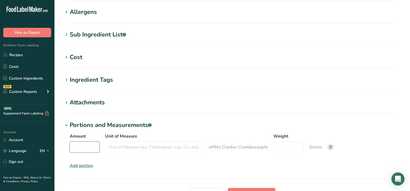
click at [84, 148] on input "Amount" at bounding box center [85, 147] width 30 height 11
type input "1"
click at [134, 143] on input "Unit of Measure" at bounding box center [154, 147] width 98 height 11
type input "cup"
click at [294, 146] on input "Weight" at bounding box center [288, 147] width 30 height 11
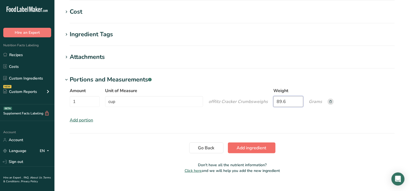
type input "89.6"
click at [255, 149] on span "Add ingredient" at bounding box center [252, 148] width 30 height 7
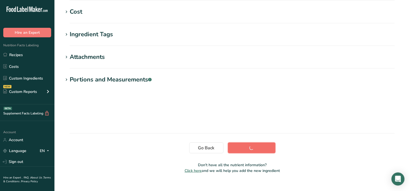
scroll to position [97, 0]
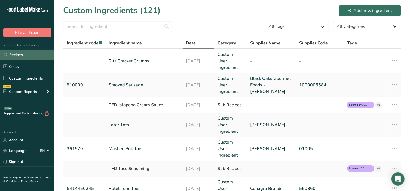
click at [23, 57] on link "Recipes" at bounding box center [27, 55] width 54 height 10
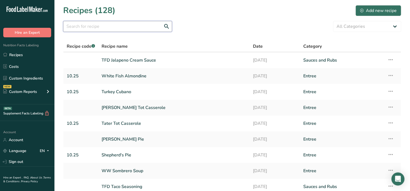
click at [124, 25] on input "text" at bounding box center [117, 26] width 109 height 11
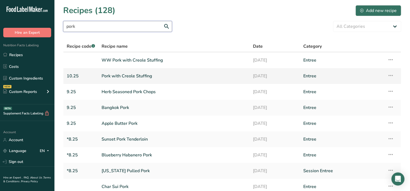
type input "pork"
click at [128, 76] on link "Pork with Creole Stuffing" at bounding box center [174, 75] width 145 height 11
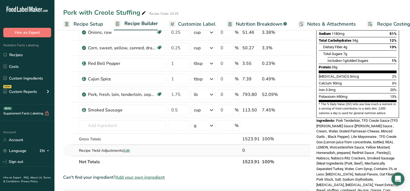
scroll to position [113, 0]
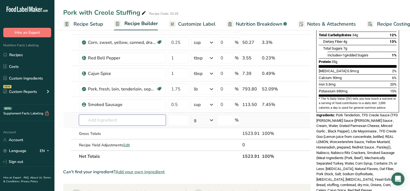
click at [118, 118] on input "text" at bounding box center [122, 120] width 87 height 11
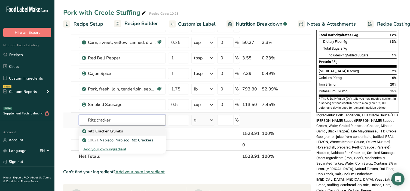
type input "Ritz cracker"
click at [117, 129] on p "Ritz Cracker Crumbs" at bounding box center [103, 131] width 40 height 6
type input "Ritz Cracker Crumbs"
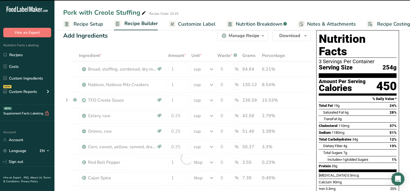
scroll to position [0, 0]
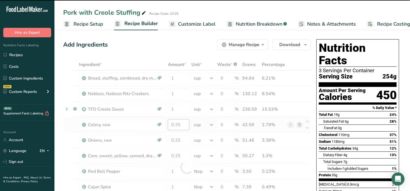
click at [175, 128] on input "0.25" at bounding box center [178, 124] width 21 height 11
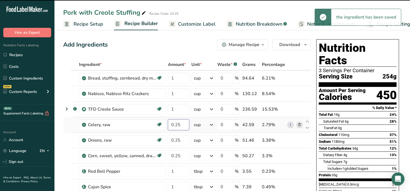
type input "0"
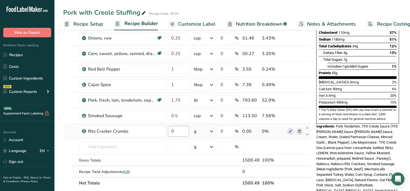
type input "0.1125"
click at [181, 131] on div "Ingredient * Amount * Unit * Waste * .a-a{fill:#347362;}.b-a{fill:#fff;} Grams …" at bounding box center [187, 73] width 248 height 232
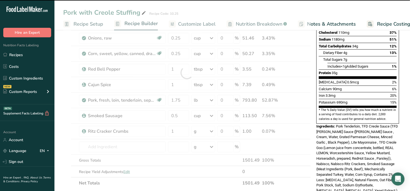
click at [212, 134] on div at bounding box center [187, 73] width 248 height 232
click at [211, 133] on icon at bounding box center [211, 131] width 7 height 10
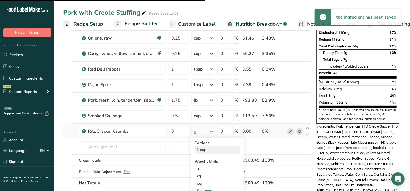
click at [201, 150] on div "1 cup" at bounding box center [218, 150] width 46 height 8
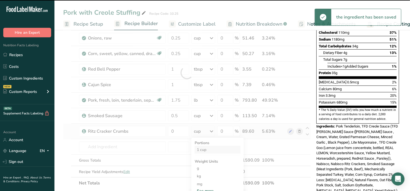
type input "1"
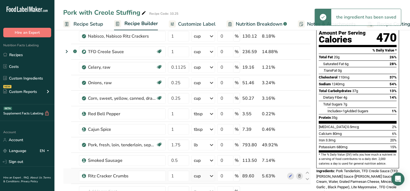
scroll to position [23, 0]
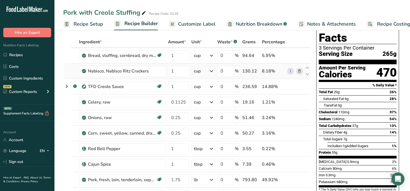
click at [299, 71] on icon at bounding box center [299, 71] width 4 height 6
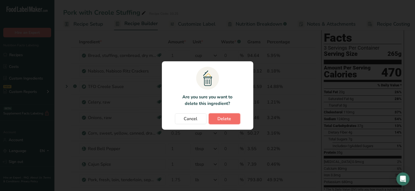
click at [230, 119] on span "Delete" at bounding box center [225, 118] width 14 height 7
type input "0.1125"
type input "0.25"
type input "1"
type input "1.75"
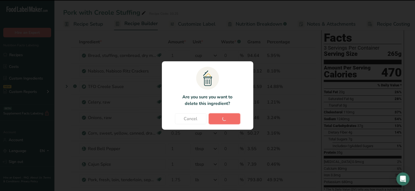
type input "0.5"
type input "1"
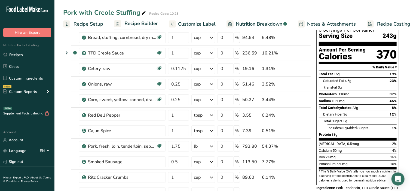
scroll to position [34, 0]
